Goal: Information Seeking & Learning: Learn about a topic

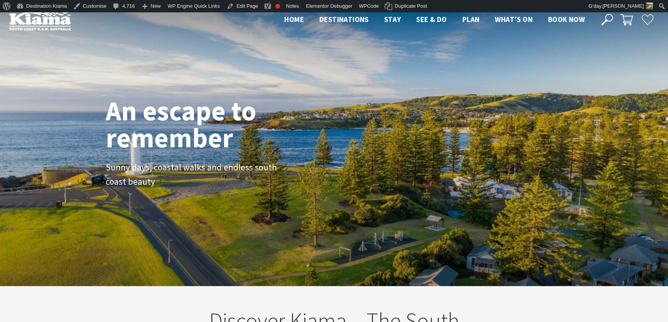
scroll to position [127, 673]
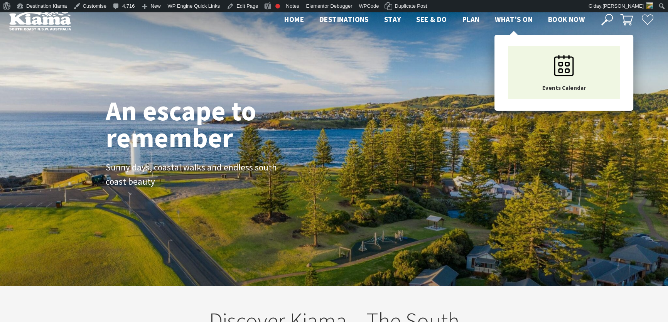
click at [513, 19] on span "What’s On" at bounding box center [514, 19] width 38 height 9
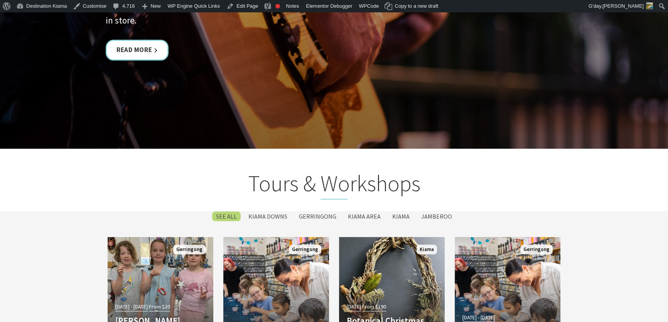
scroll to position [1753, 0]
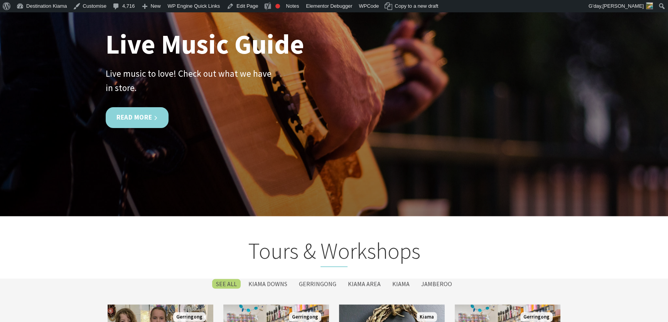
click at [130, 112] on link "Read More" at bounding box center [137, 117] width 63 height 20
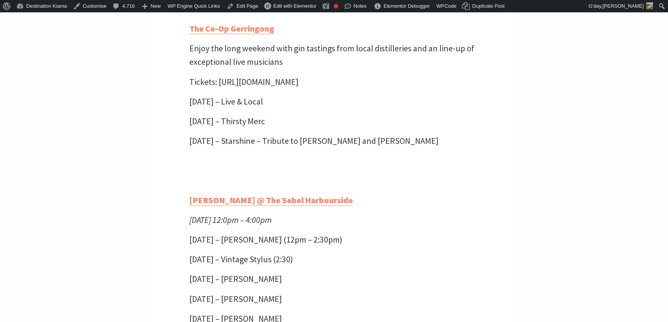
scroll to position [1929, 0]
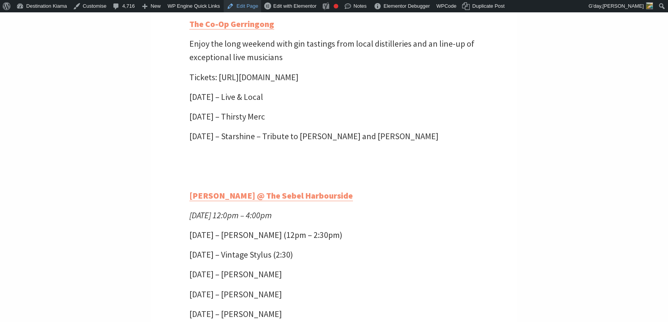
click at [237, 2] on link "Edit Page" at bounding box center [242, 6] width 37 height 12
